Goal: Task Accomplishment & Management: Manage account settings

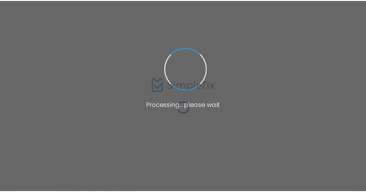
scroll to position [6, 0]
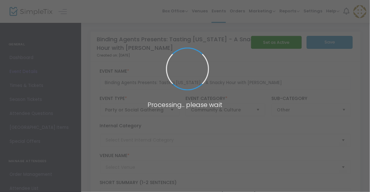
type input "Binding Agents: A Cook/Book Shop"
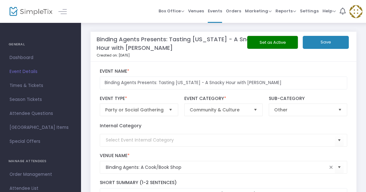
click at [284, 38] on button "Set as Active" at bounding box center [272, 42] width 51 height 13
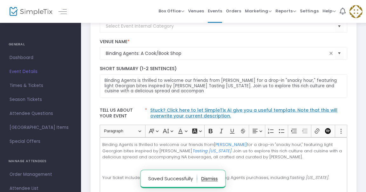
scroll to position [115, 0]
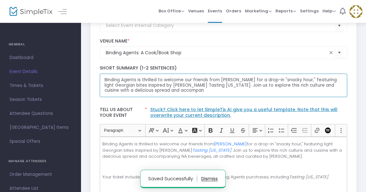
drag, startPoint x: 186, startPoint y: 89, endPoint x: 95, endPoint y: 80, distance: 91.1
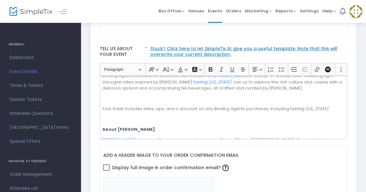
scroll to position [10, 0]
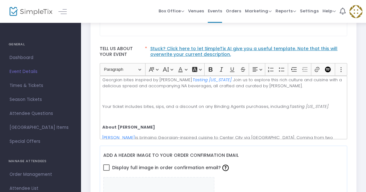
click at [323, 104] on p "Your ticket includes bites, sips, and a discount on any Binding Agents purchase…" at bounding box center [223, 107] width 242 height 6
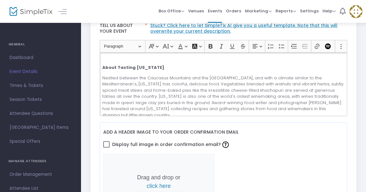
scroll to position [121, 0]
click at [239, 95] on p "Nestled between the Caucasus Mountains and the [GEOGRAPHIC_DATA], and with a cl…" at bounding box center [223, 97] width 242 height 44
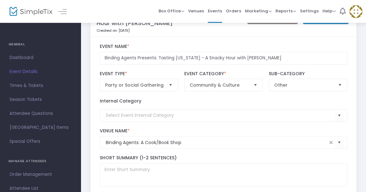
scroll to position [0, 0]
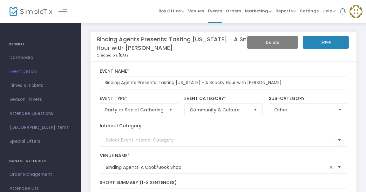
click at [328, 46] on button "Save" at bounding box center [326, 42] width 46 height 13
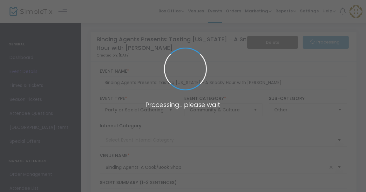
type textarea "Binding Agents is thrilled to welcome our friends from [PERSON_NAME] for a drop…"
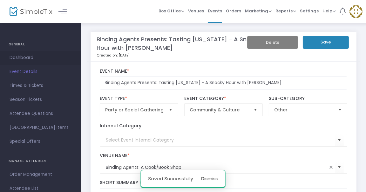
click at [38, 54] on span "Dashboard" at bounding box center [41, 58] width 62 height 8
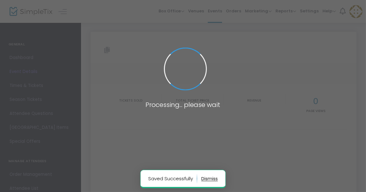
type input "[URL][DOMAIN_NAME][US_STATE]"
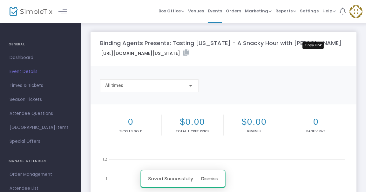
click at [189, 53] on icon at bounding box center [186, 53] width 6 height 6
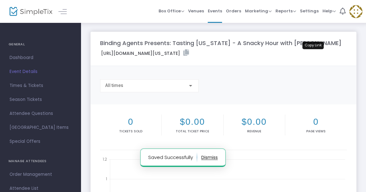
click at [189, 53] on icon at bounding box center [186, 53] width 6 height 6
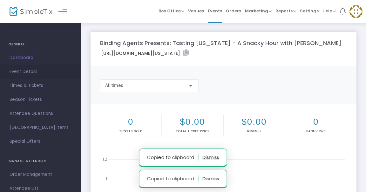
click at [32, 74] on span "Event Details" at bounding box center [41, 72] width 62 height 8
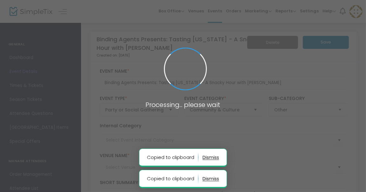
type input "Binding Agents: A Cook/Book Shop"
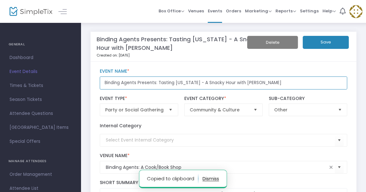
click at [228, 82] on input "Binding Agents Presents: Tasting [US_STATE] - A Snacky Hour with [PERSON_NAME]" at bounding box center [224, 83] width 248 height 13
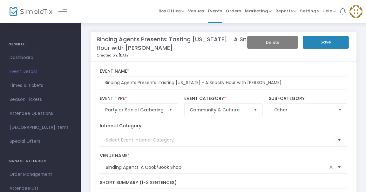
click at [327, 44] on button "Save" at bounding box center [326, 42] width 46 height 13
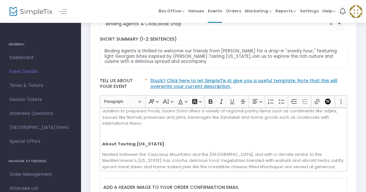
scroll to position [140, 0]
